Goal: Obtain resource: Obtain resource

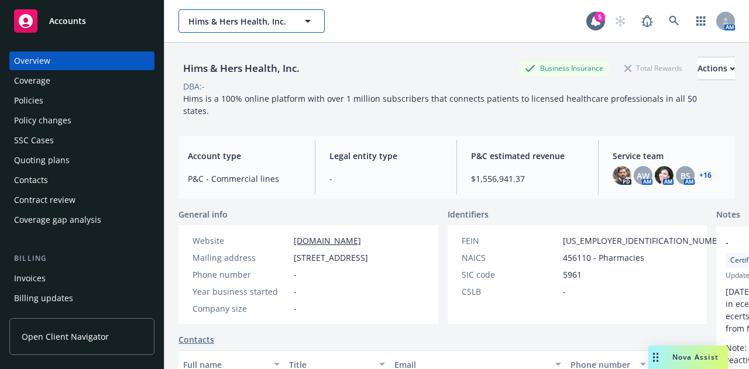
click at [227, 32] on button "Hims & Hers Health, Inc." at bounding box center [251, 20] width 146 height 23
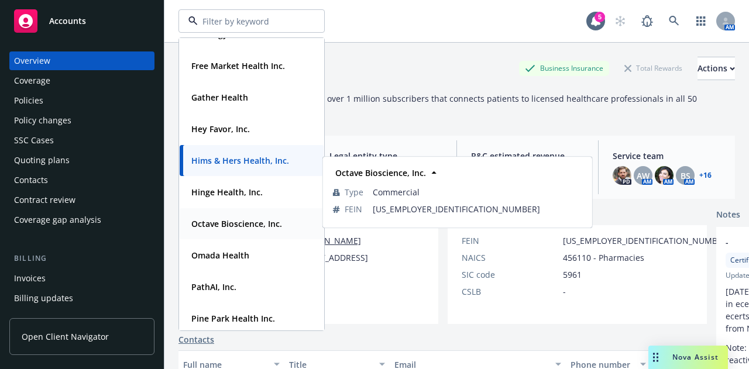
scroll to position [293, 0]
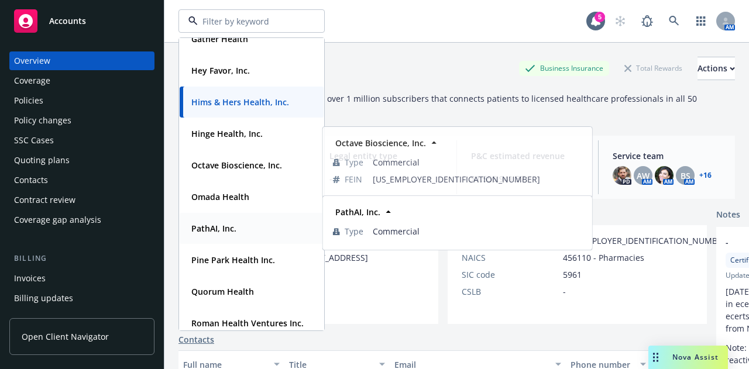
click at [243, 216] on div "PathAI, Inc. Type Commercial" at bounding box center [252, 228] width 144 height 31
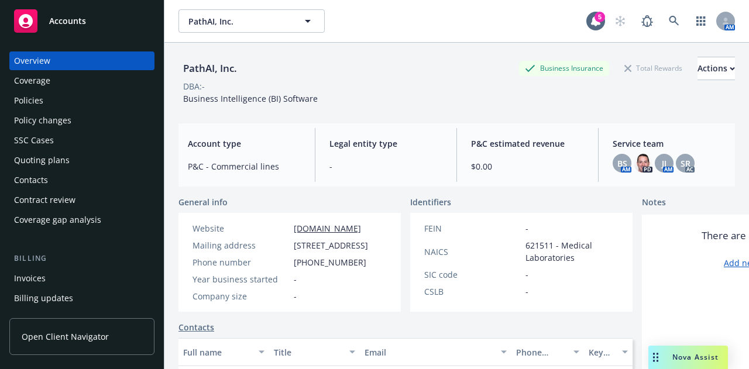
click at [27, 91] on div "Overview Coverage Policies Policy changes SSC Cases Quoting plans Contacts Cont…" at bounding box center [81, 140] width 145 height 178
click at [27, 95] on div "Policies" at bounding box center [28, 100] width 29 height 19
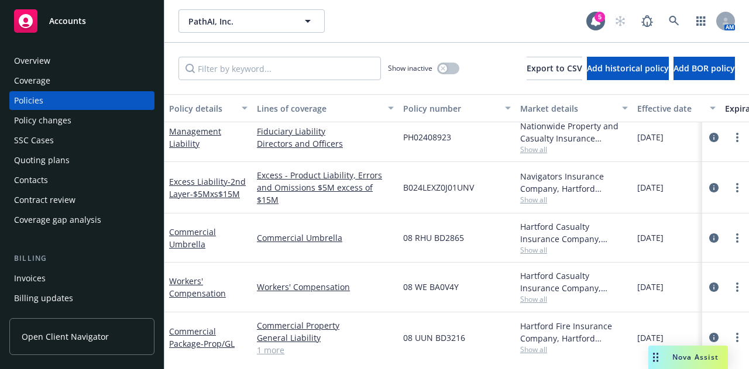
scroll to position [117, 0]
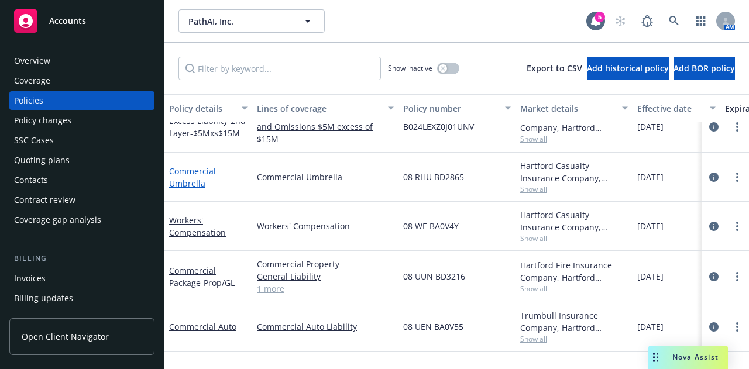
click at [177, 166] on link "Commercial Umbrella" at bounding box center [192, 177] width 47 height 23
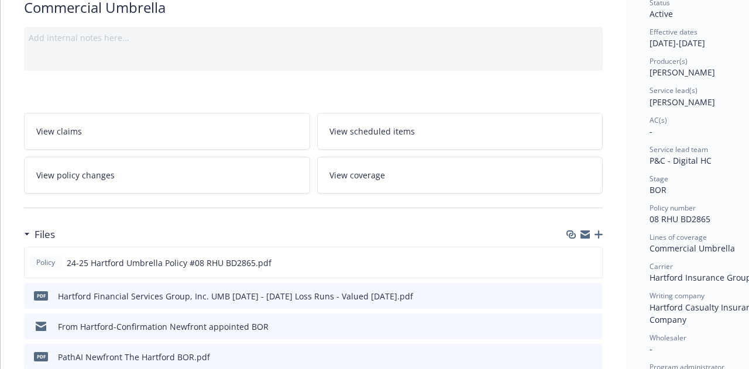
scroll to position [117, 0]
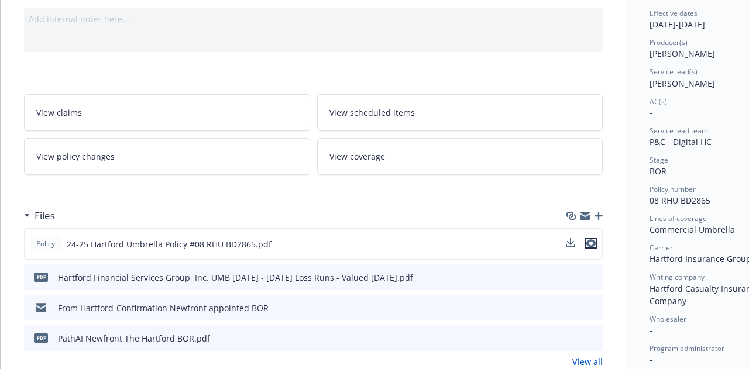
click at [591, 245] on icon "preview file" at bounding box center [591, 243] width 11 height 8
